Goal: Navigation & Orientation: Find specific page/section

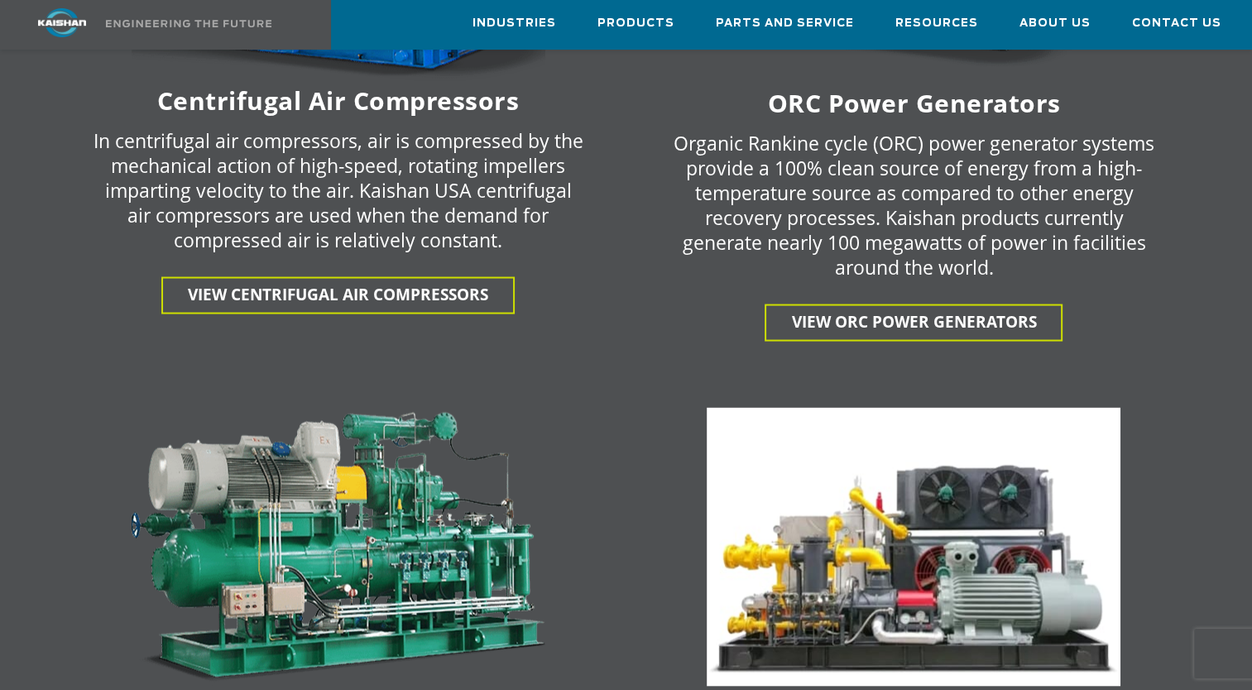
scroll to position [2938, 0]
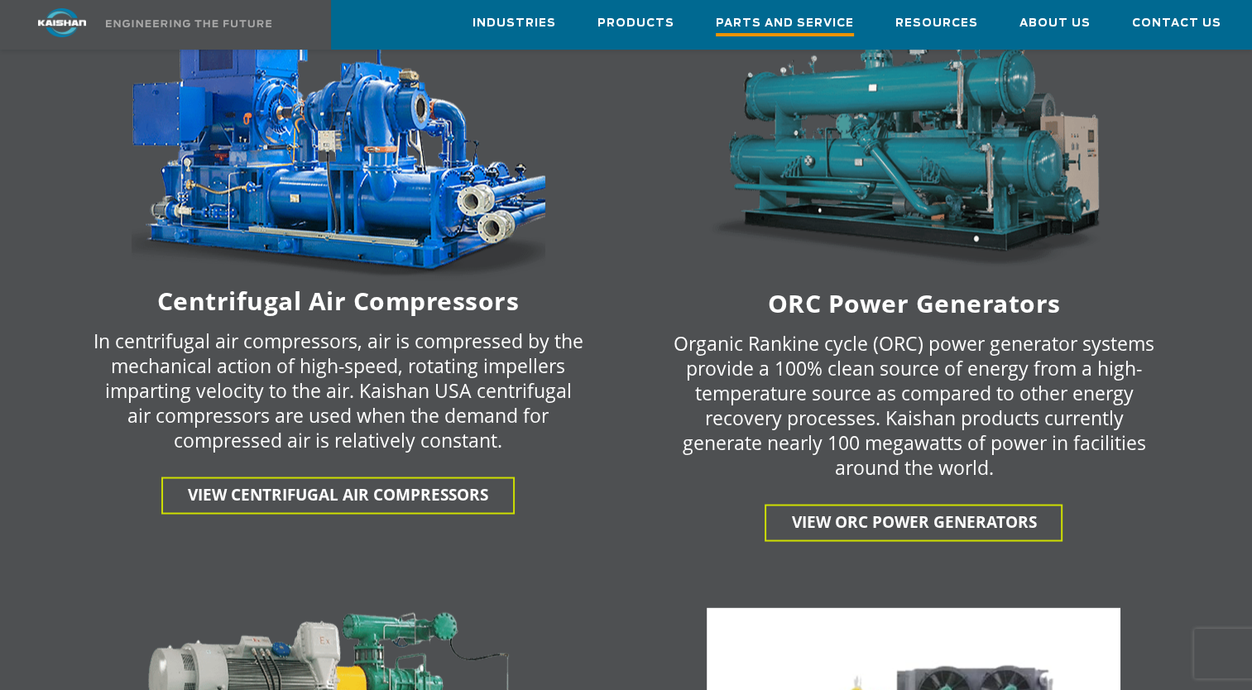
click at [844, 17] on span "Parts and Service" at bounding box center [785, 25] width 138 height 22
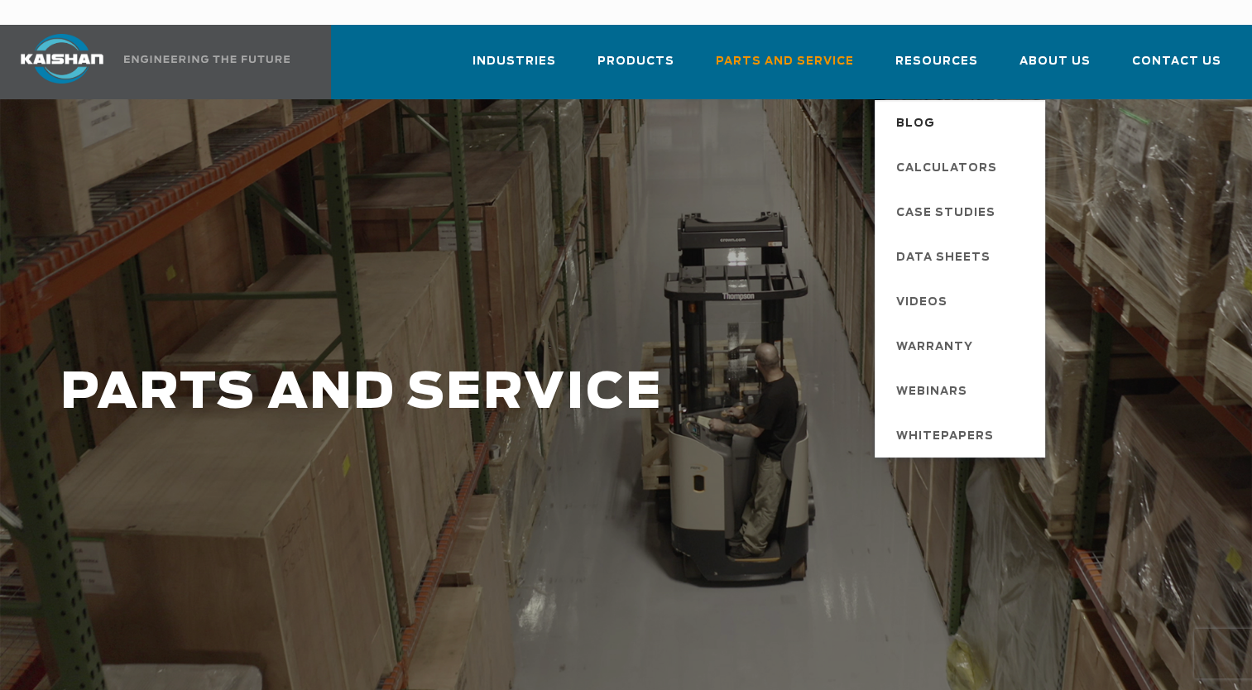
click at [930, 110] on span "Blog" at bounding box center [915, 124] width 39 height 28
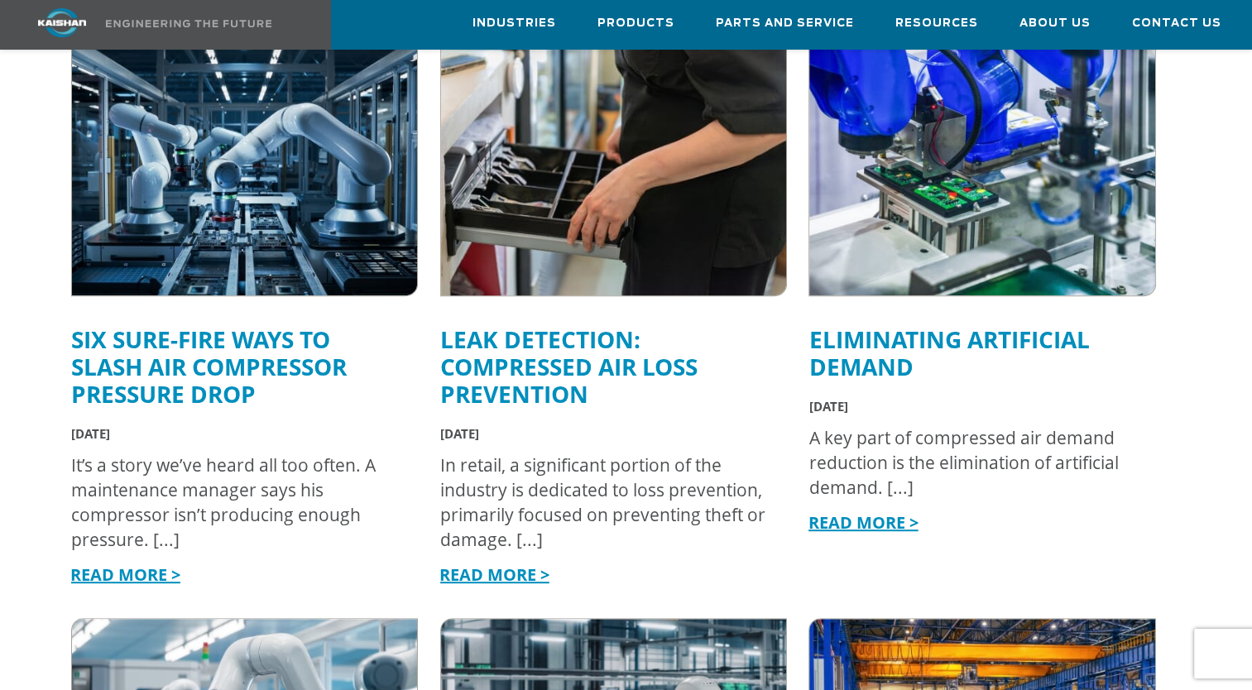
scroll to position [662, 0]
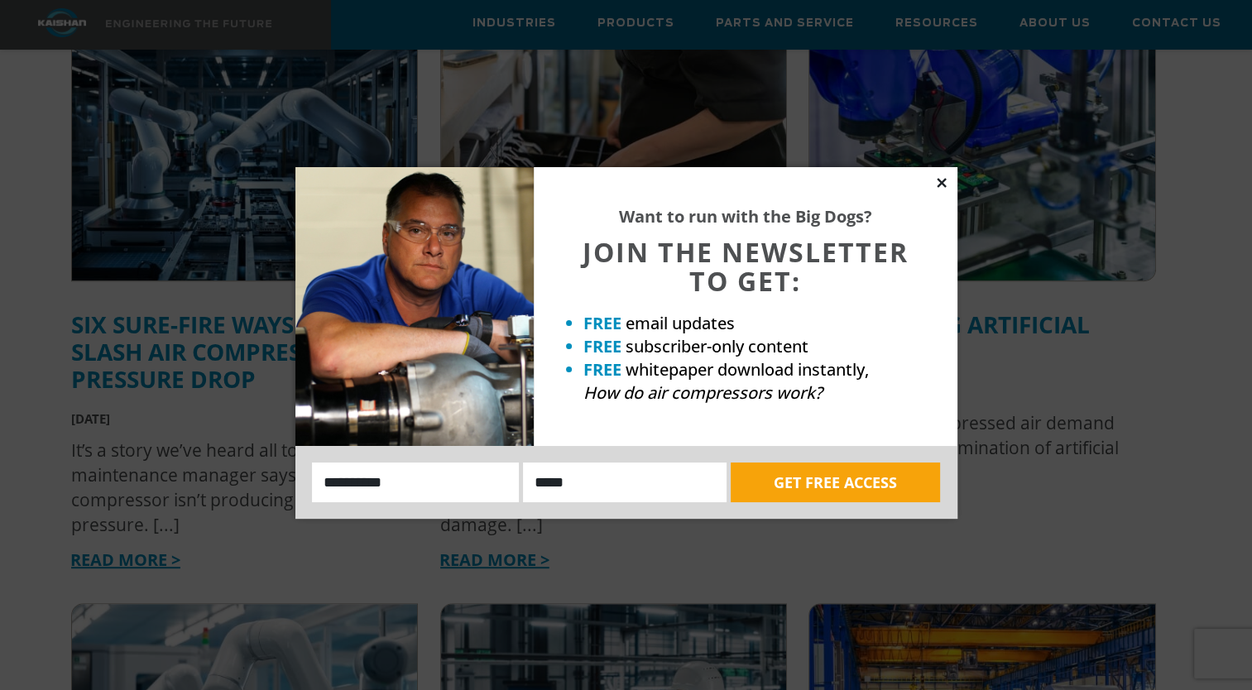
click at [939, 181] on icon at bounding box center [942, 182] width 15 height 15
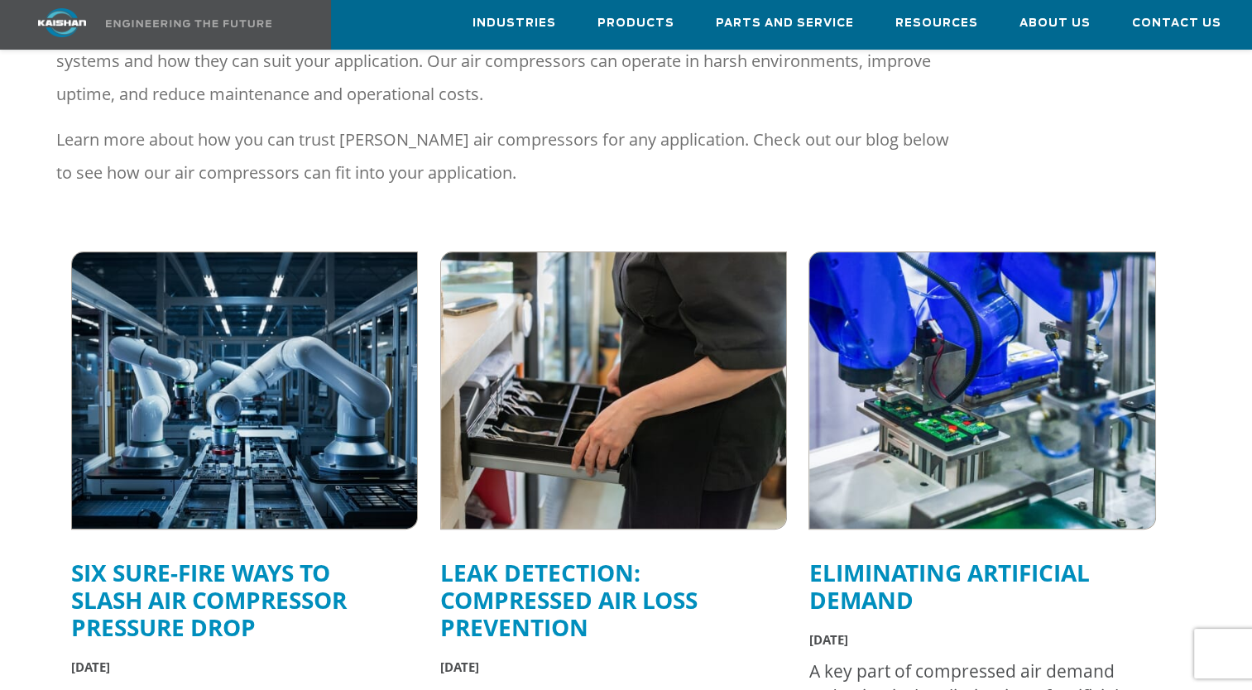
scroll to position [0, 0]
